Goal: Task Accomplishment & Management: Complete application form

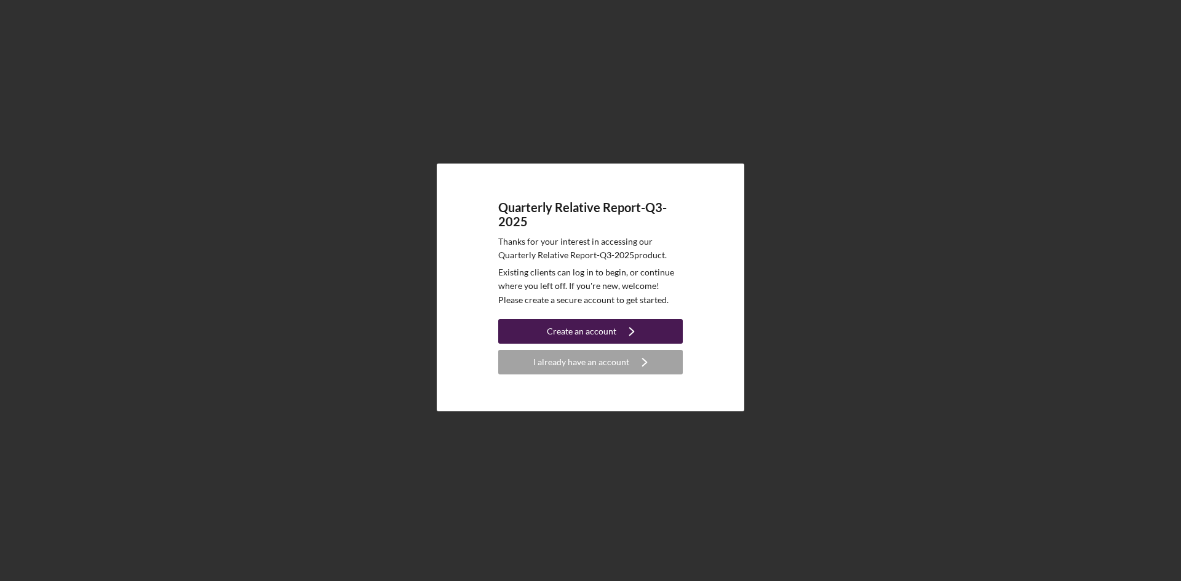
click at [609, 323] on div "Create an account" at bounding box center [581, 331] width 69 height 25
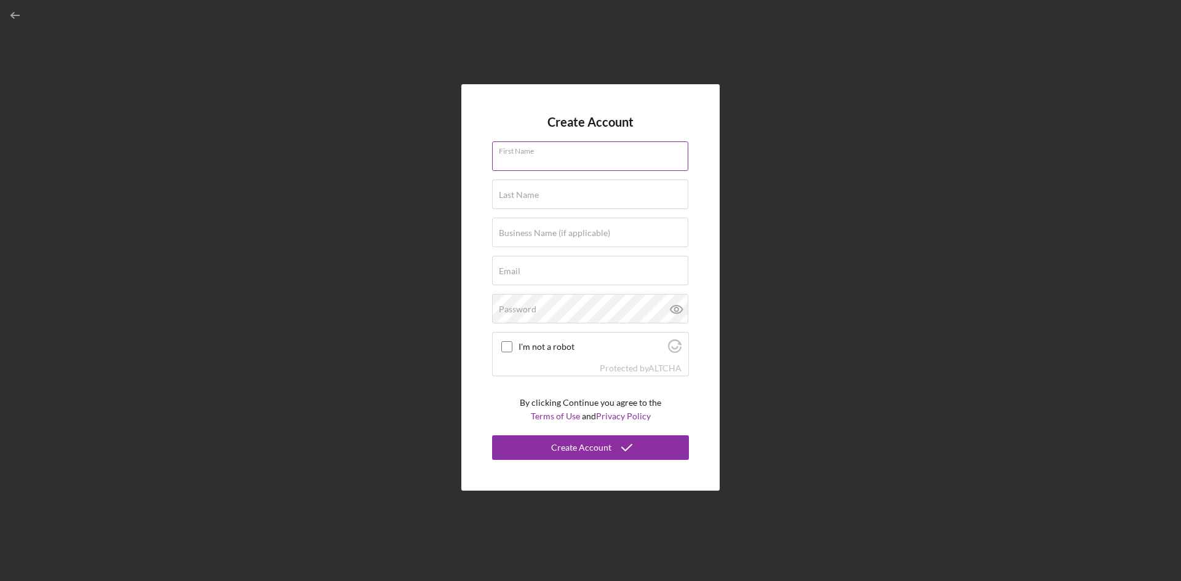
click at [558, 162] on input "First Name" at bounding box center [590, 156] width 196 height 30
type input "[PERSON_NAME]"
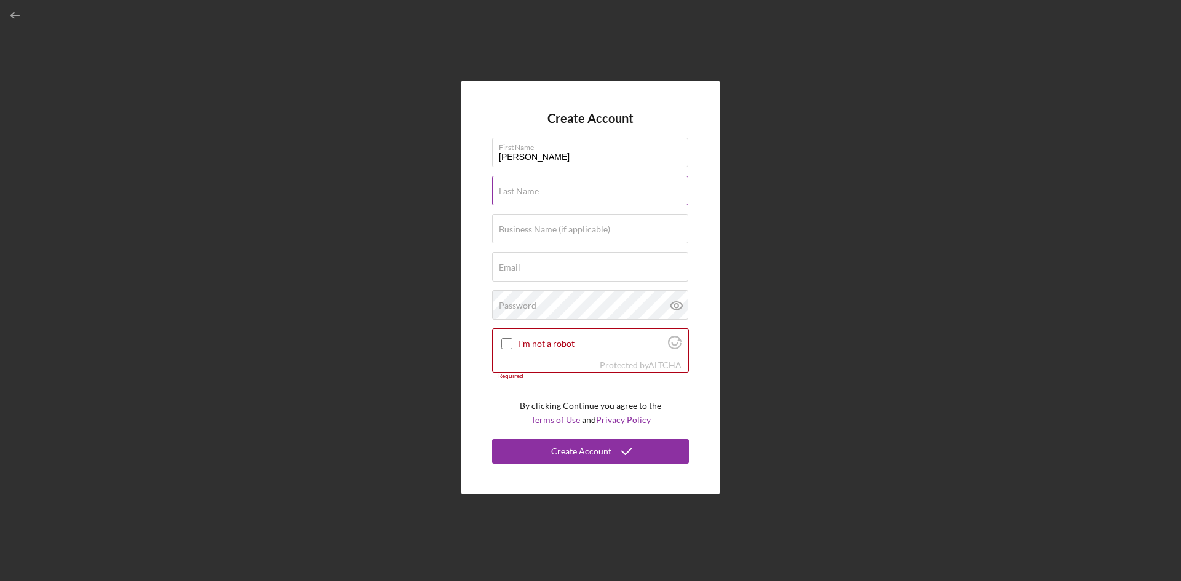
click at [544, 197] on input "Last Name" at bounding box center [590, 191] width 196 height 30
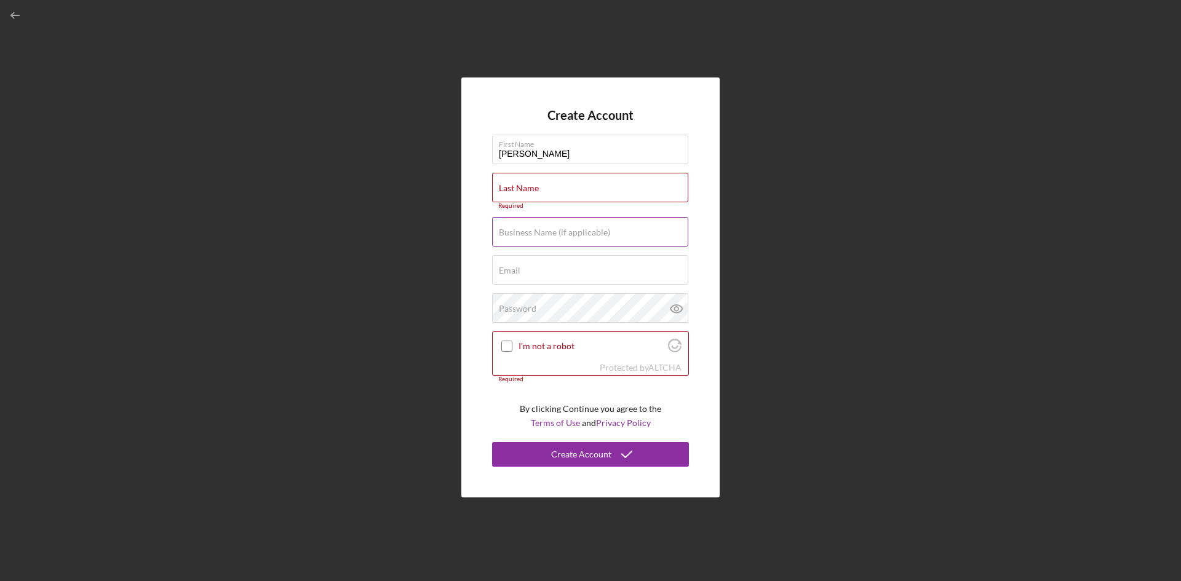
click at [550, 228] on label "Business Name (if applicable)" at bounding box center [554, 233] width 111 height 10
click at [550, 228] on input "Business Name (if applicable)" at bounding box center [590, 232] width 196 height 30
click at [583, 237] on input "Business Name (if applicable)" at bounding box center [590, 232] width 196 height 30
click at [577, 277] on input "Email" at bounding box center [590, 270] width 196 height 30
type input "[PERSON_NAME][EMAIL_ADDRESS][DOMAIN_NAME]"
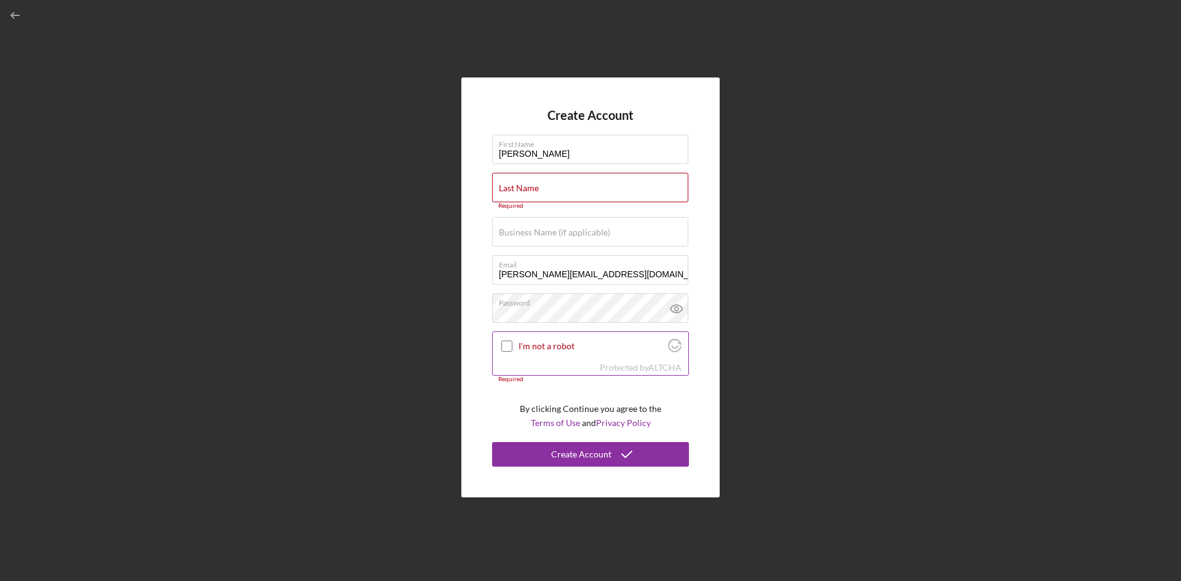
click at [506, 346] on input "I'm not a robot" at bounding box center [506, 346] width 11 height 11
checkbox input "true"
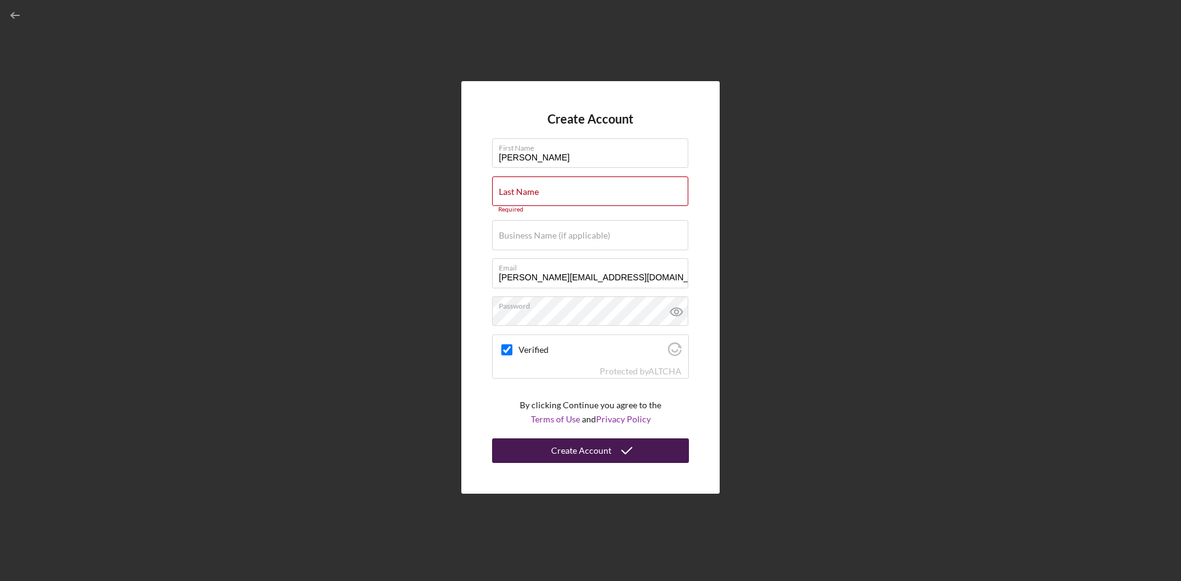
drag, startPoint x: 649, startPoint y: 453, endPoint x: 650, endPoint y: 439, distance: 14.2
click at [650, 453] on button "Create Account" at bounding box center [590, 450] width 197 height 25
click at [532, 191] on label "Last Name" at bounding box center [519, 192] width 40 height 10
click at [532, 191] on input "Last Name" at bounding box center [590, 191] width 196 height 30
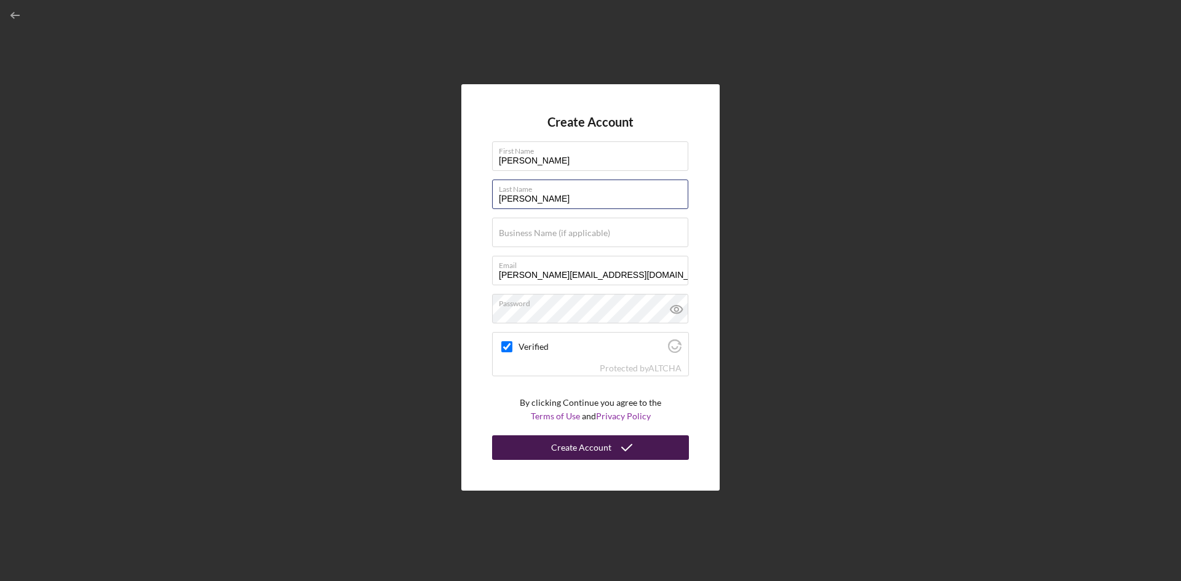
type input "[PERSON_NAME]"
click at [592, 438] on div "Create Account" at bounding box center [581, 447] width 60 height 25
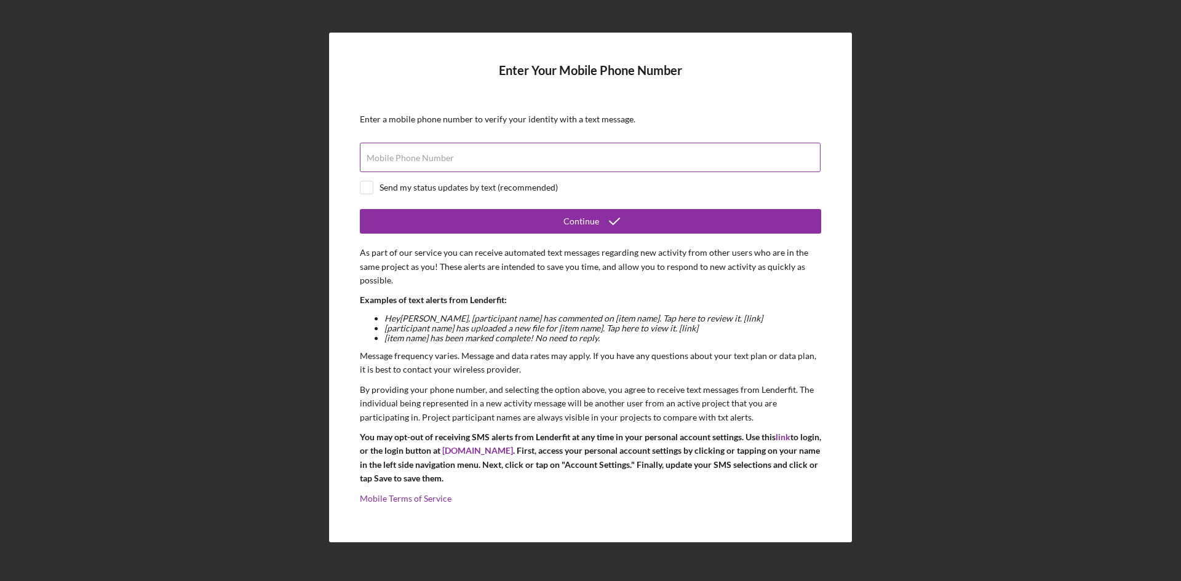
click at [429, 161] on label "Mobile Phone Number" at bounding box center [410, 158] width 87 height 10
click at [429, 161] on input "Mobile Phone Number" at bounding box center [590, 158] width 461 height 30
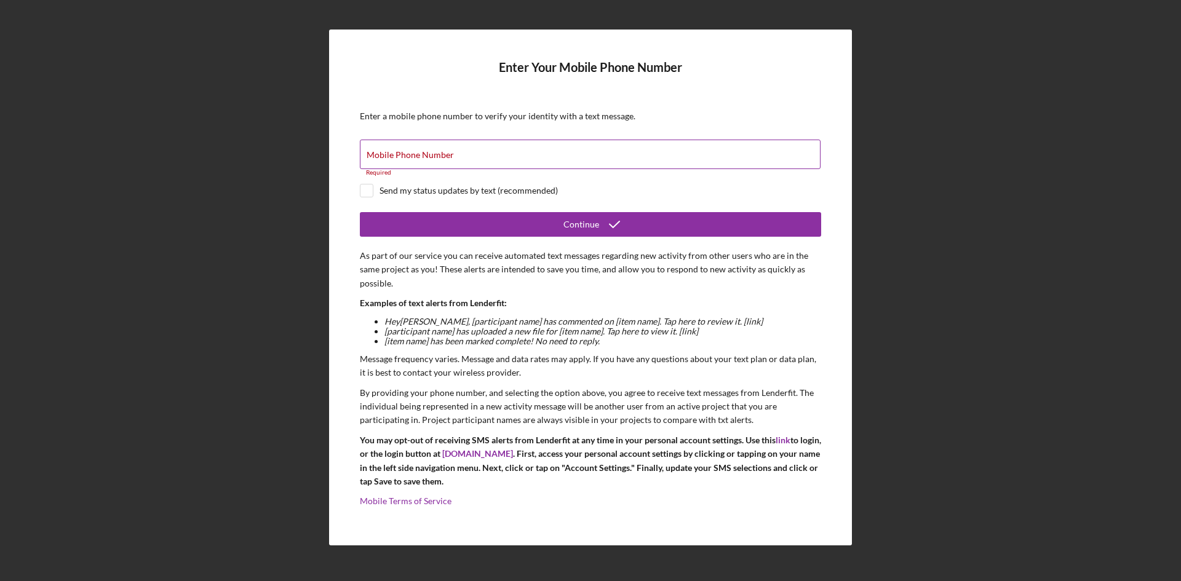
click at [442, 148] on div "Mobile Phone Number Required" at bounding box center [590, 158] width 461 height 37
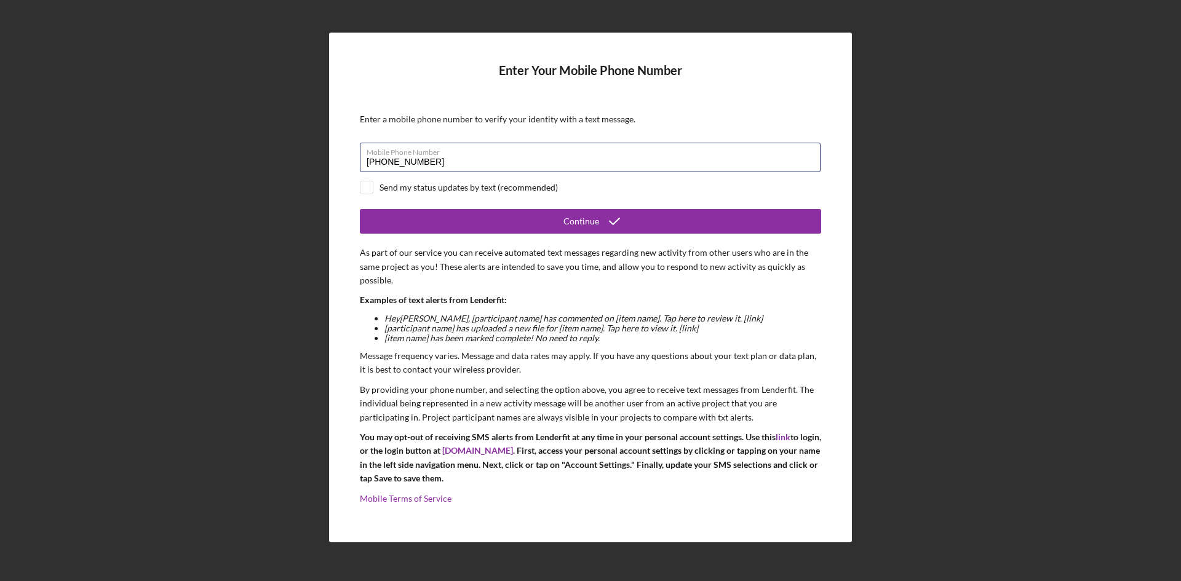
type input "[PHONE_NUMBER]"
click at [381, 185] on div "Send my status updates by text (recommended)" at bounding box center [468, 188] width 178 height 10
click at [375, 186] on div "Send my status updates by text (recommended)" at bounding box center [590, 188] width 461 height 14
checkbox input "false"
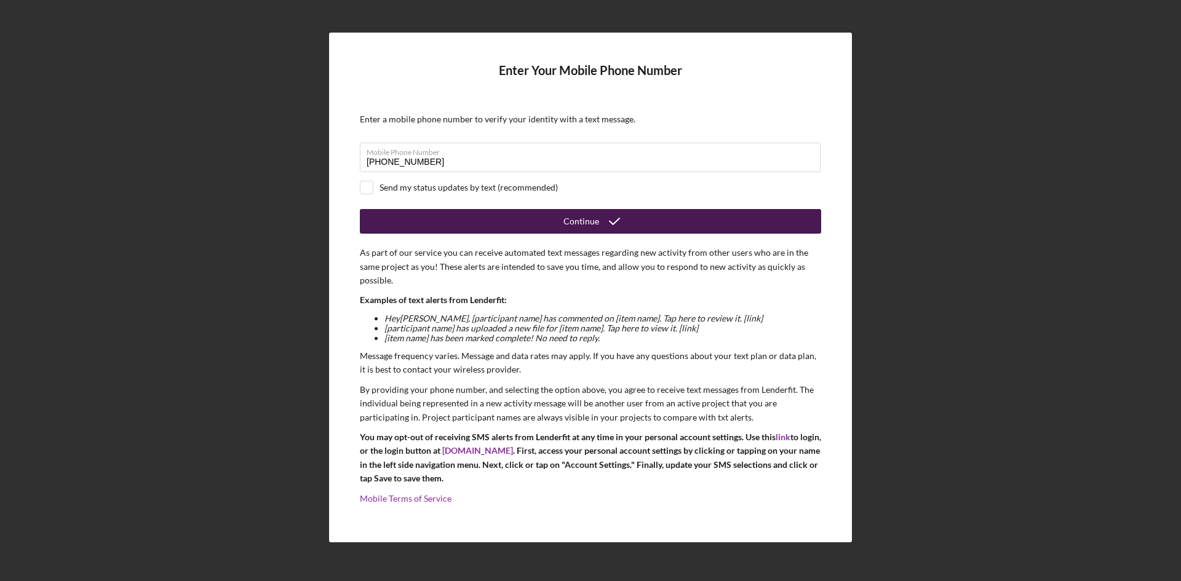
click at [500, 213] on button "Continue" at bounding box center [590, 221] width 461 height 25
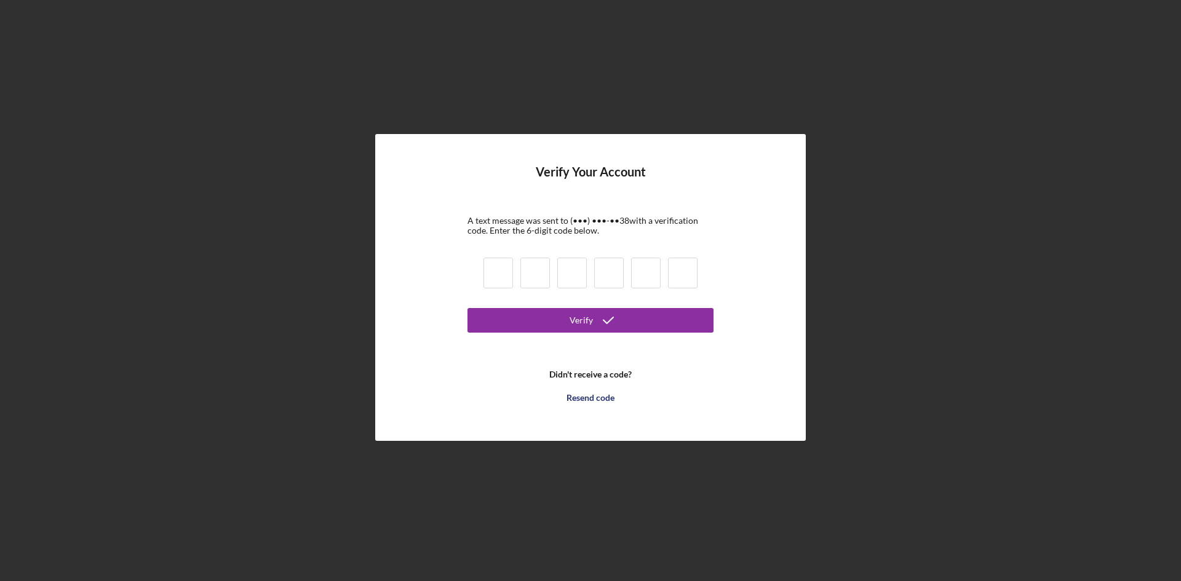
click at [496, 269] on input at bounding box center [498, 273] width 30 height 31
click at [493, 272] on input at bounding box center [498, 273] width 30 height 31
type input "9"
type input "7"
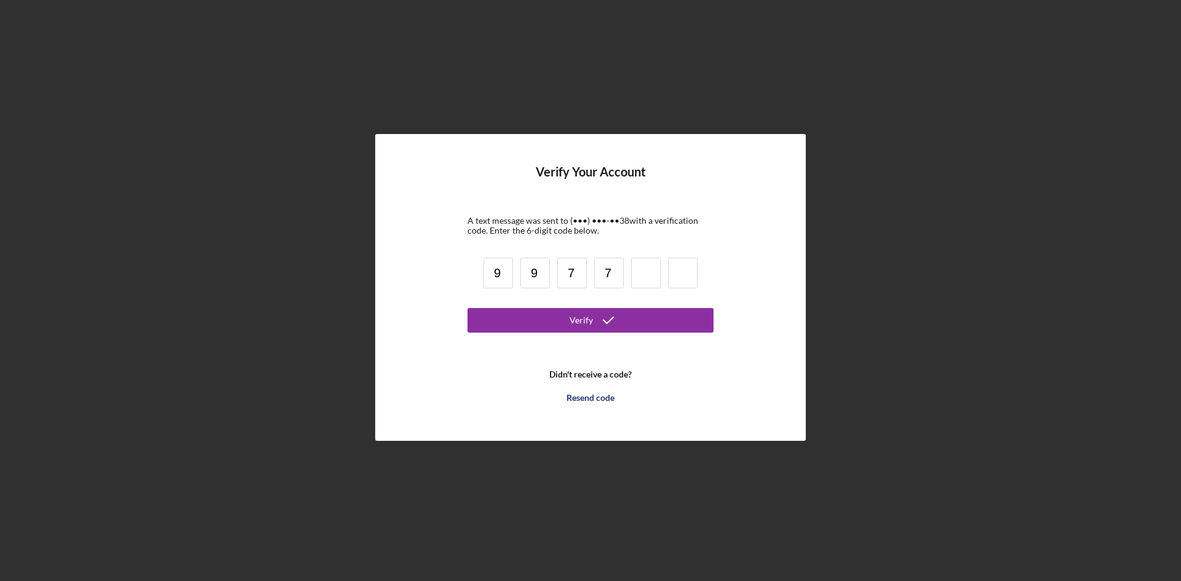
type input "7"
click at [644, 271] on input "5" at bounding box center [646, 273] width 30 height 31
type input "5"
click at [651, 274] on input "5" at bounding box center [646, 273] width 30 height 31
type input "7"
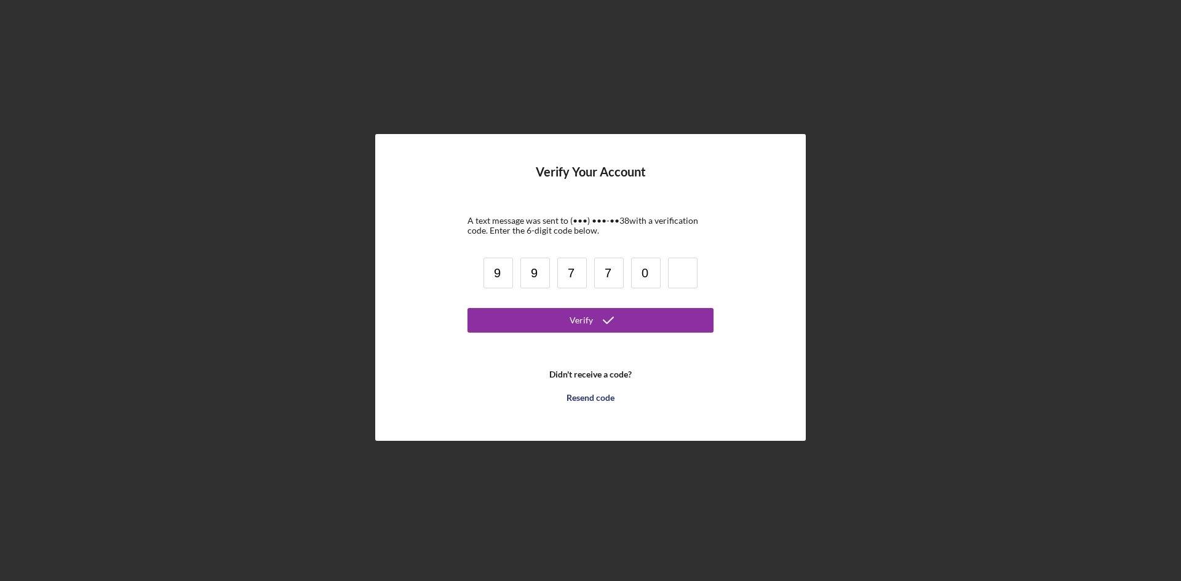
type input "0"
type input "5"
click at [649, 325] on button "Verify" at bounding box center [590, 320] width 246 height 25
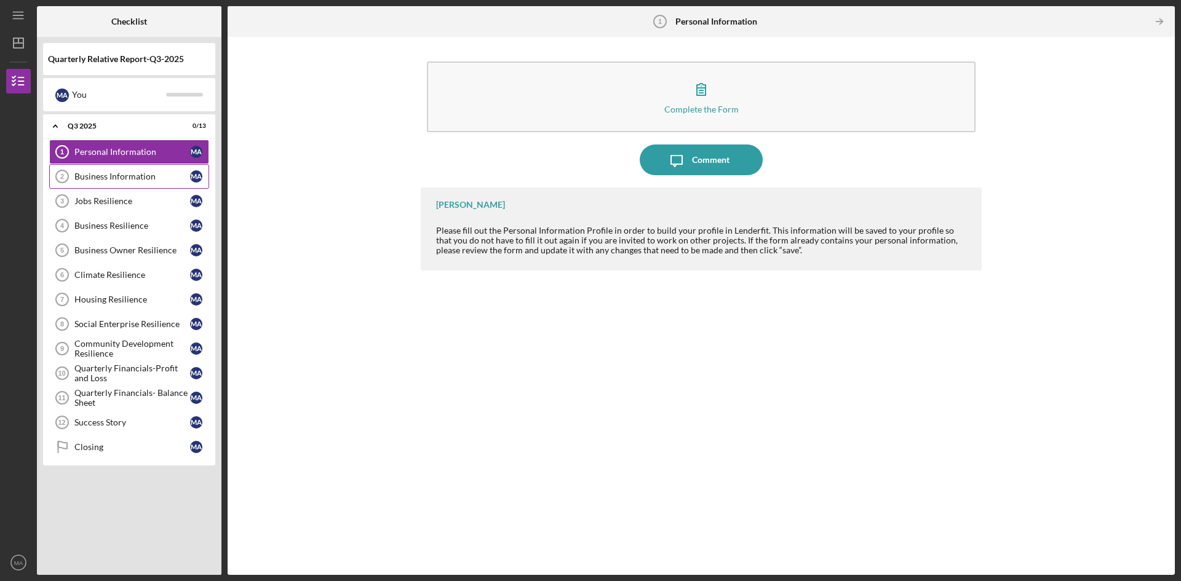
click at [100, 169] on link "Business Information 2 Business Information M A" at bounding box center [129, 176] width 160 height 25
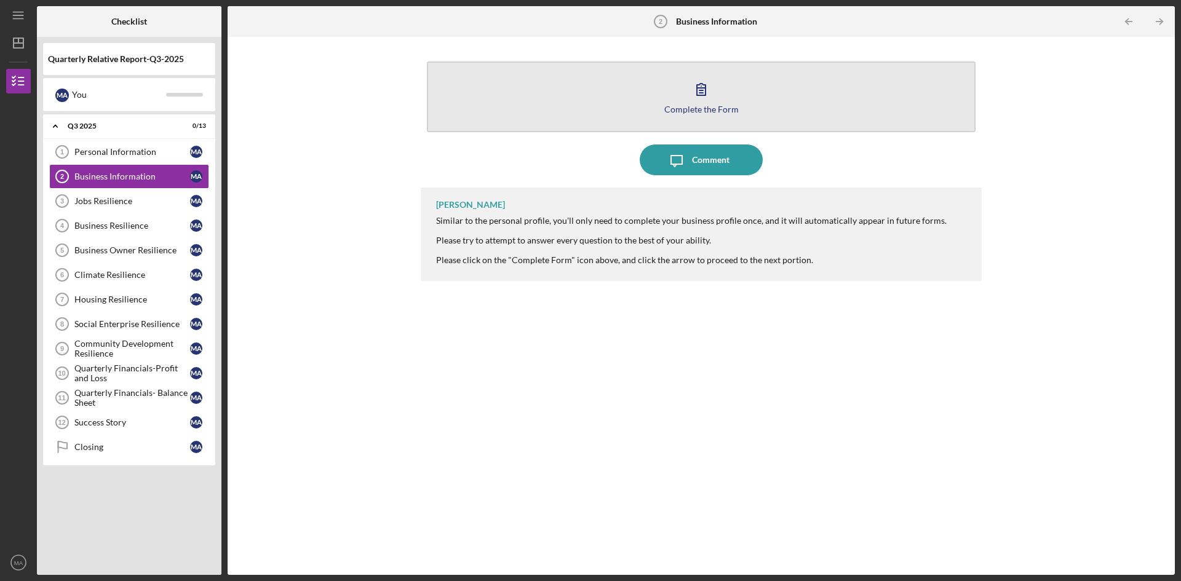
click at [732, 101] on button "Complete the Form Form" at bounding box center [701, 96] width 549 height 71
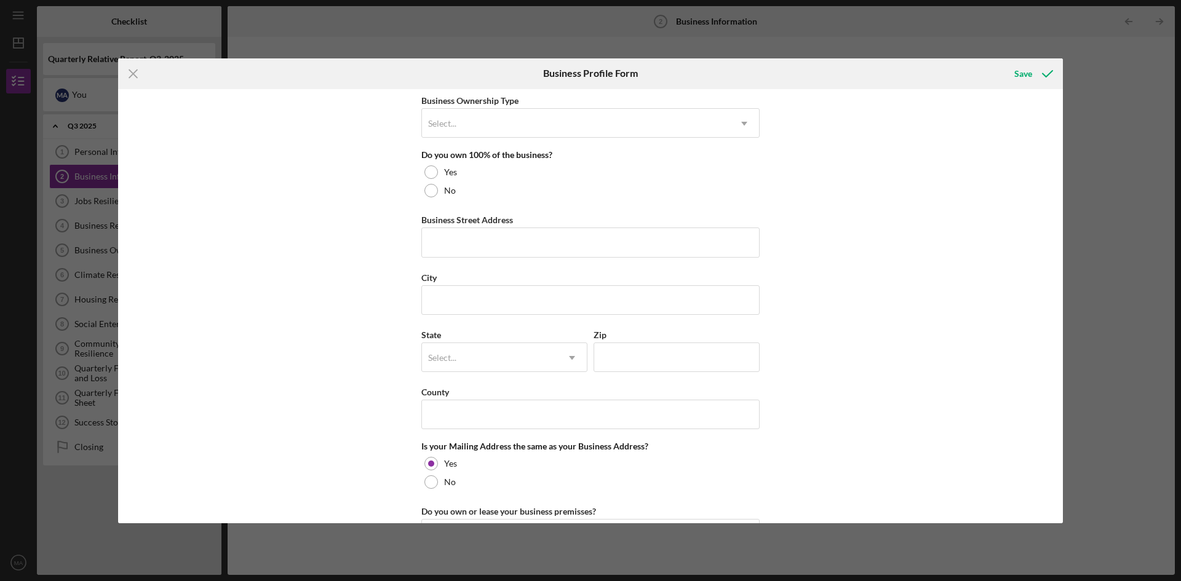
scroll to position [331, 0]
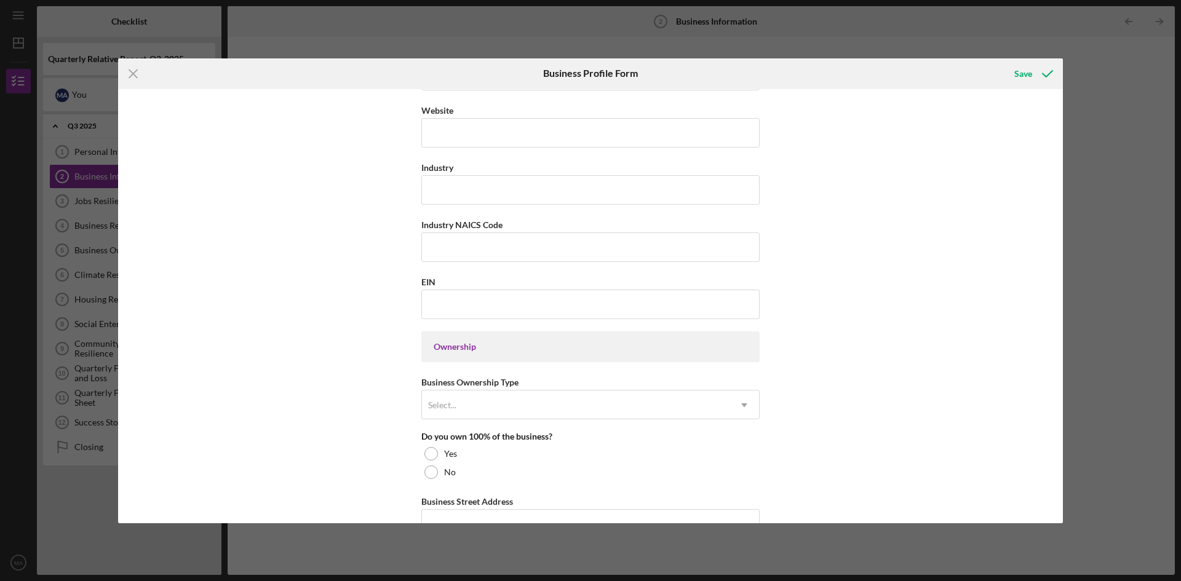
click at [134, 73] on line at bounding box center [133, 73] width 8 height 8
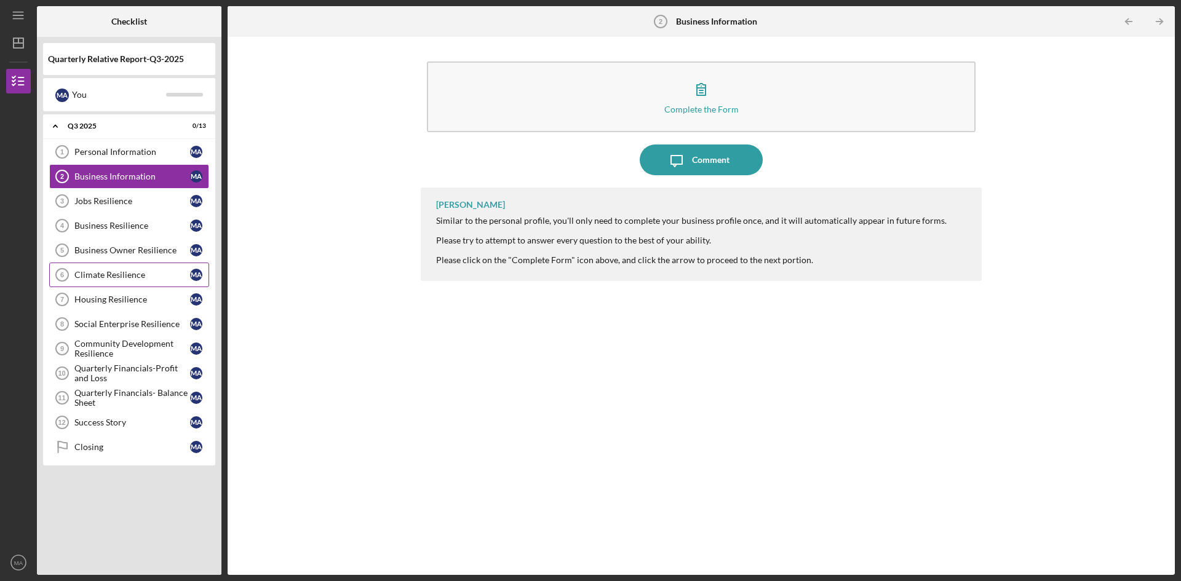
click at [145, 278] on div "Climate Resilience" at bounding box center [132, 275] width 116 height 10
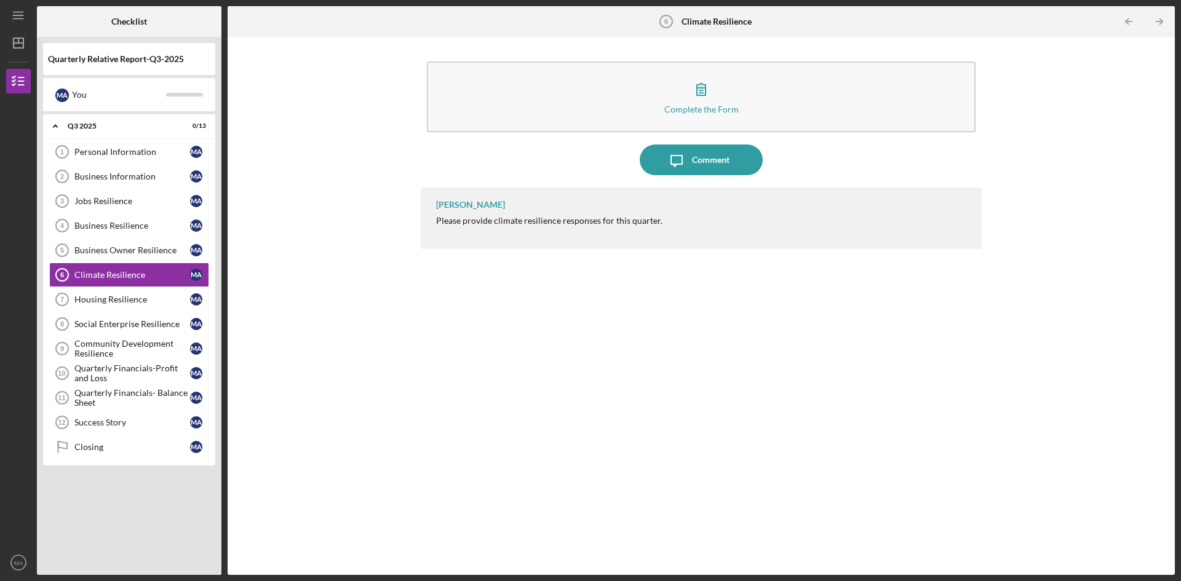
click at [133, 61] on div "Quarterly Relative Report-Q3-2025" at bounding box center [129, 59] width 162 height 10
click at [72, 98] on div "You" at bounding box center [119, 94] width 94 height 21
click at [22, 49] on icon "Icon/Dashboard" at bounding box center [18, 43] width 31 height 31
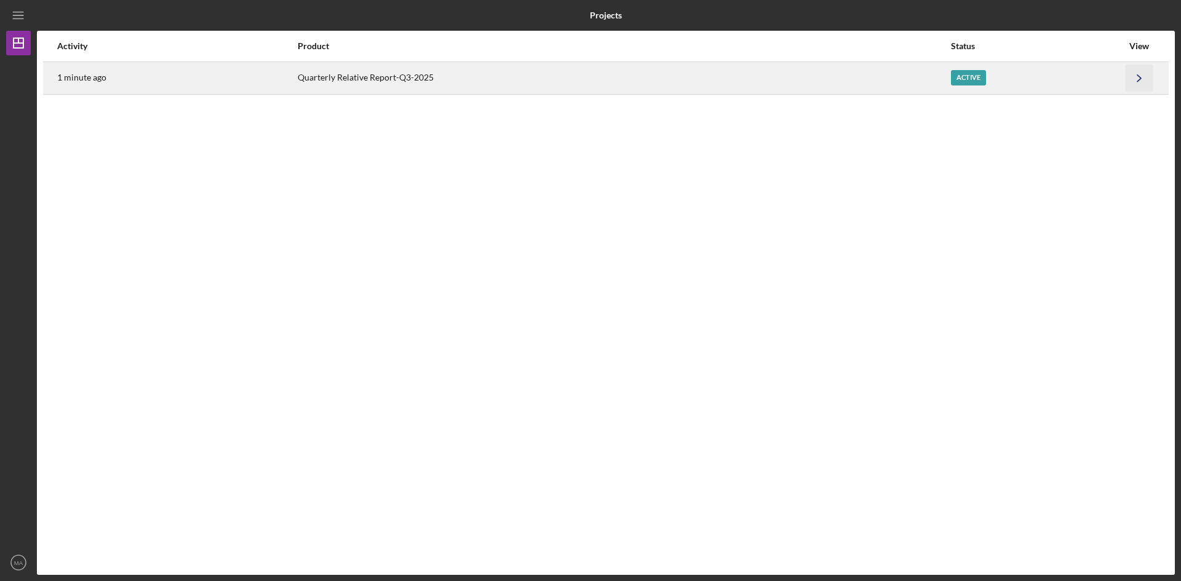
click at [1151, 71] on icon "Icon/Navigate" at bounding box center [1139, 78] width 28 height 28
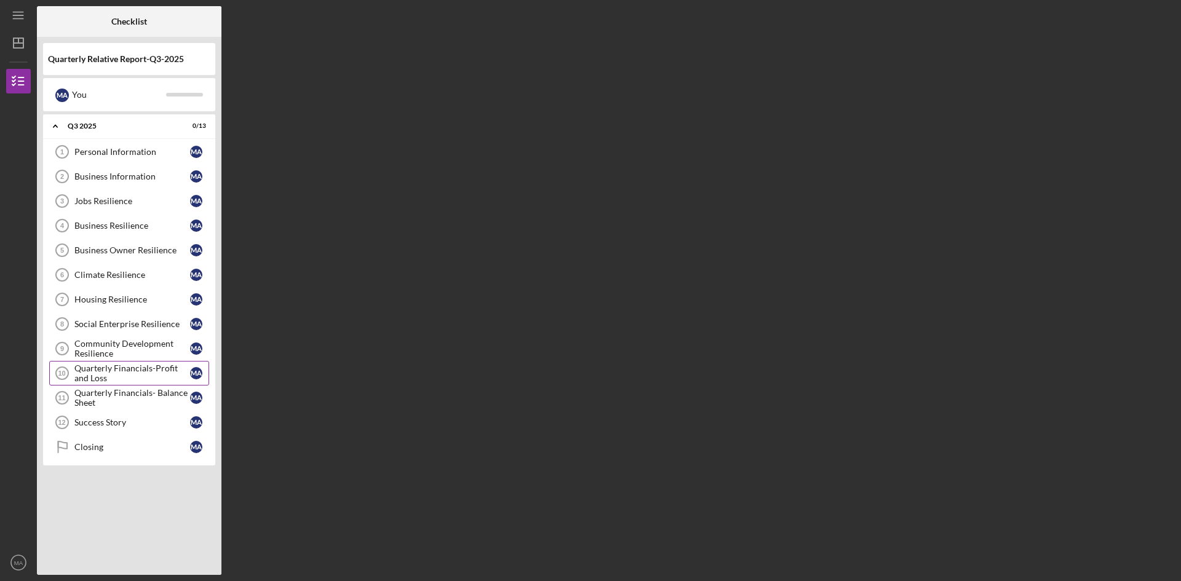
click at [109, 372] on div "Quarterly Financials-Profit and Loss" at bounding box center [132, 373] width 116 height 20
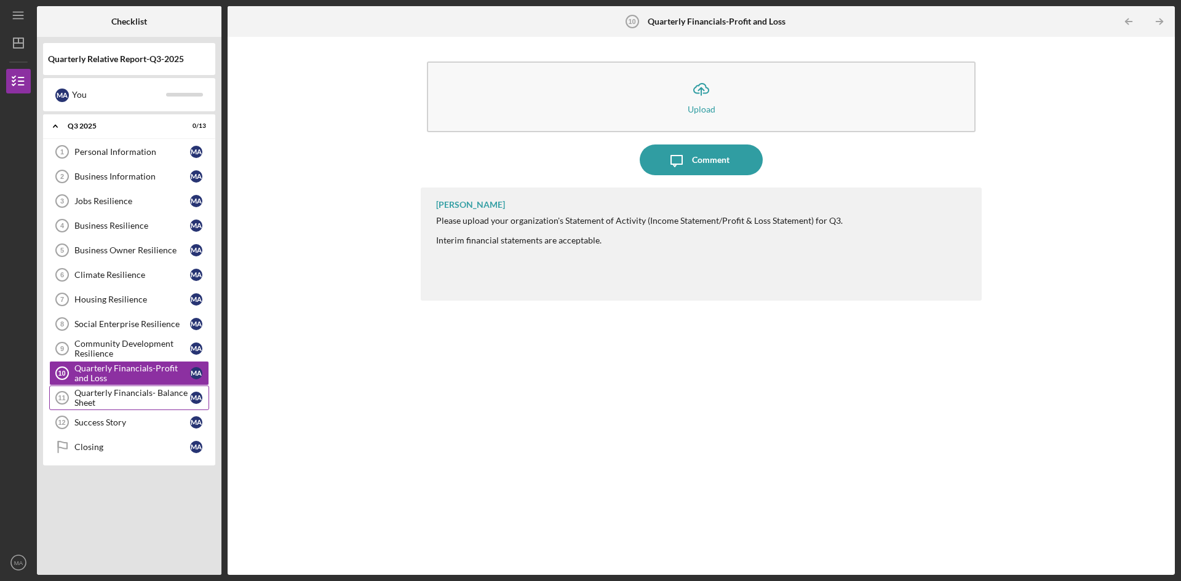
click at [119, 392] on div "Quarterly Financials- Balance Sheet" at bounding box center [132, 398] width 116 height 20
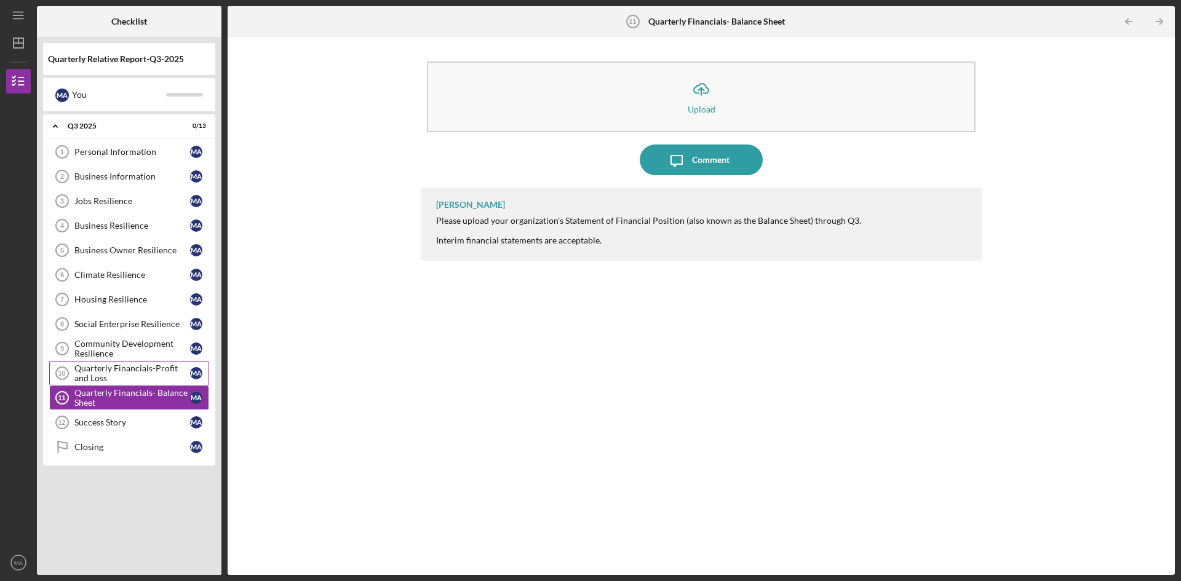
click at [134, 376] on div "Quarterly Financials-Profit and Loss" at bounding box center [132, 373] width 116 height 20
